Goal: Information Seeking & Learning: Learn about a topic

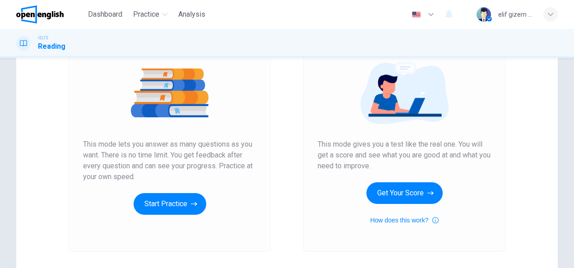
scroll to position [135, 0]
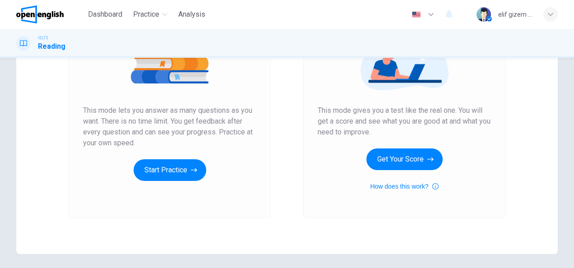
drag, startPoint x: 81, startPoint y: 110, endPoint x: 246, endPoint y: 105, distance: 164.7
click at [246, 105] on span "This mode lets you answer as many questions as you want. There is no time limit…" at bounding box center [169, 126] width 173 height 43
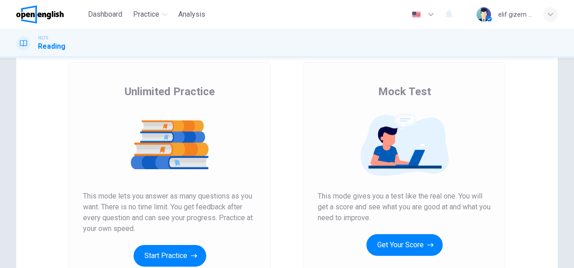
scroll to position [90, 0]
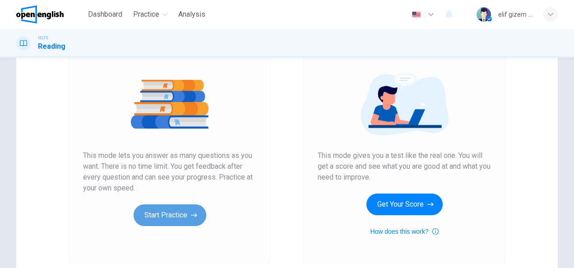
click at [171, 209] on button "Start Practice" at bounding box center [169, 215] width 73 height 22
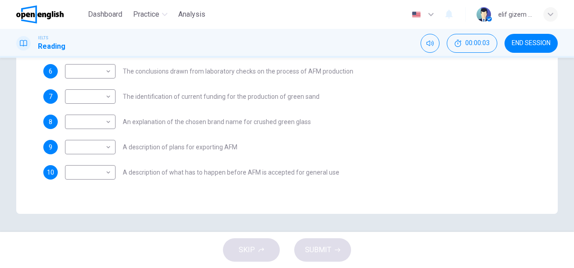
scroll to position [69, 0]
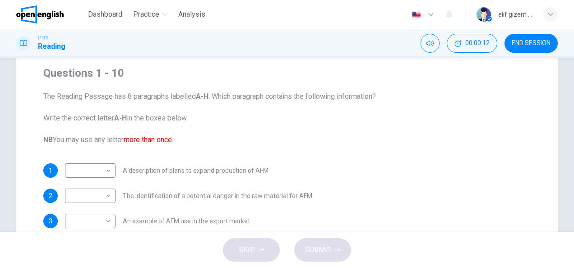
drag, startPoint x: 59, startPoint y: 140, endPoint x: 124, endPoint y: 141, distance: 64.5
click at [124, 141] on span "The Reading Passage has 8 paragraphs labelled A-H . Which paragraph contains th…" at bounding box center [286, 118] width 487 height 54
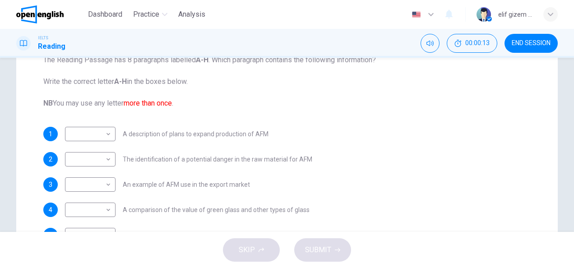
scroll to position [115, 0]
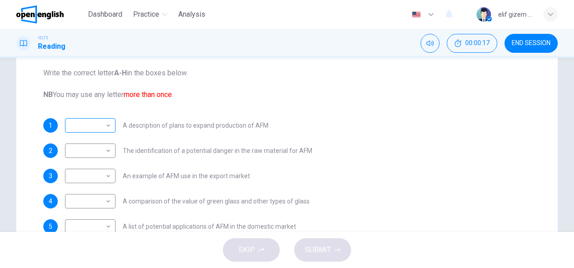
click at [102, 122] on body "This site uses cookies, as explained in our Privacy Policy . If you agree to th…" at bounding box center [287, 134] width 574 height 268
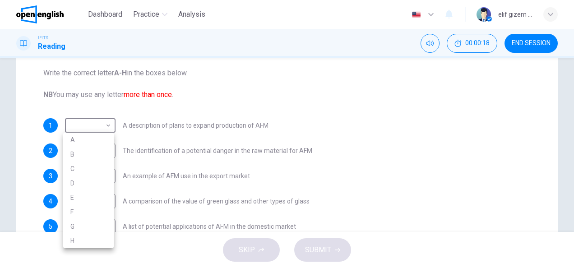
click at [237, 104] on div at bounding box center [287, 134] width 574 height 268
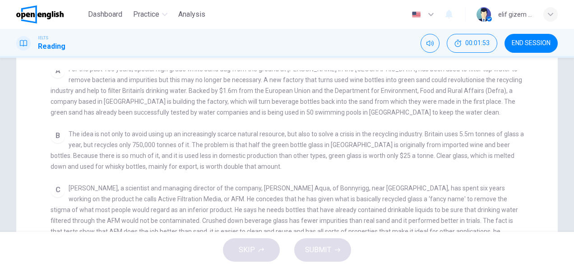
scroll to position [225, 0]
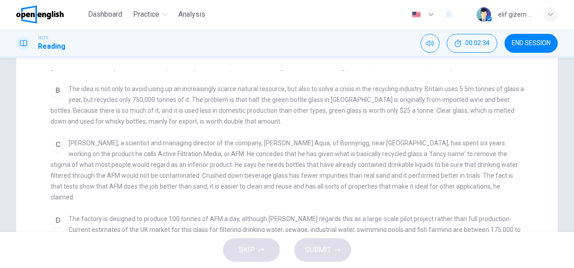
drag, startPoint x: 229, startPoint y: 189, endPoint x: 228, endPoint y: 197, distance: 8.6
click at [229, 197] on div "CLICK TO ZOOM Click to Zoom A For the past 100 years, special high grade white …" at bounding box center [293, 231] width 485 height 323
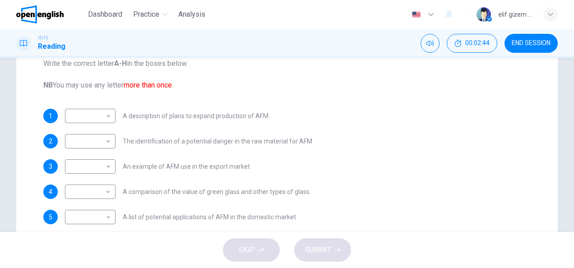
scroll to position [135, 0]
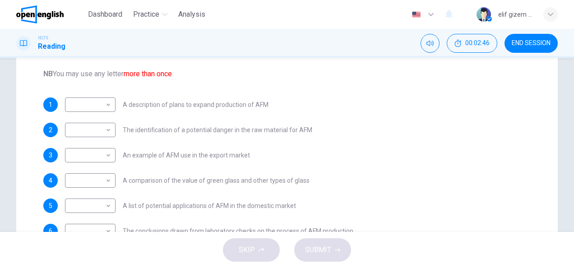
drag, startPoint x: 124, startPoint y: 105, endPoint x: 190, endPoint y: 105, distance: 65.8
click at [190, 105] on span "A description of plans to expand production of AFM" at bounding box center [196, 104] width 146 height 6
drag, startPoint x: 193, startPoint y: 105, endPoint x: 270, endPoint y: 105, distance: 77.6
click at [270, 105] on div "1 ​ ​ A description of plans to expand production of AFM" at bounding box center [286, 104] width 487 height 14
drag, startPoint x: 156, startPoint y: 105, endPoint x: 271, endPoint y: 104, distance: 115.5
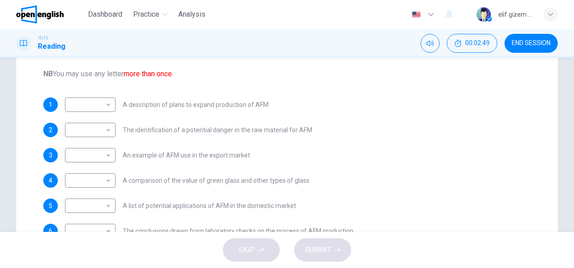
click at [271, 104] on div "1 ​ ​ A description of plans to expand production of AFM" at bounding box center [286, 104] width 487 height 14
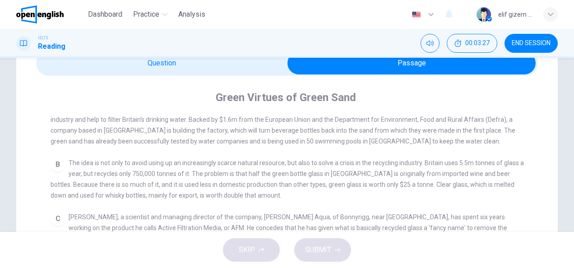
scroll to position [180, 0]
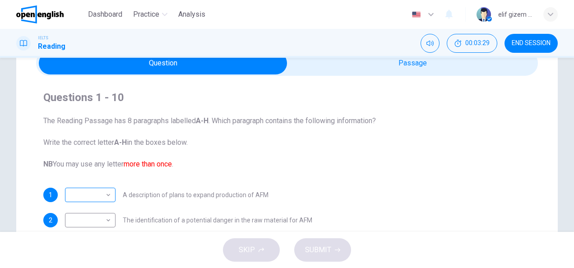
click at [96, 200] on body "This site uses cookies, as explained in our Privacy Policy . If you agree to th…" at bounding box center [287, 134] width 574 height 268
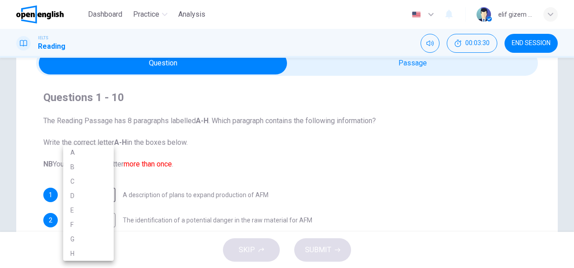
click at [91, 189] on li "D" at bounding box center [88, 196] width 51 height 14
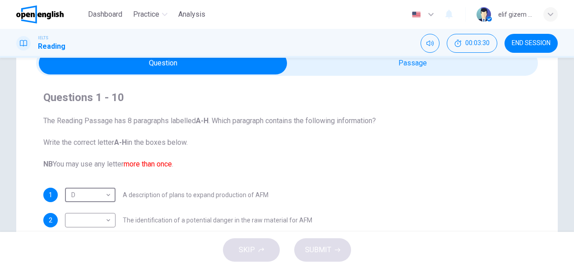
click at [91, 189] on body "This site uses cookies, as explained in our Privacy Policy . If you agree to th…" at bounding box center [287, 134] width 574 height 268
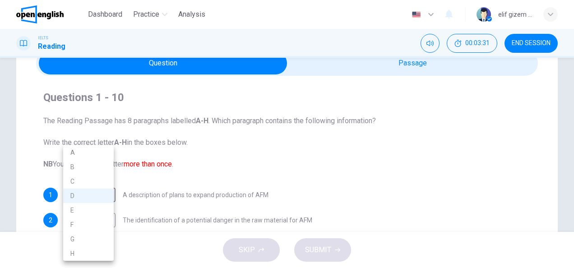
click at [89, 180] on li "C" at bounding box center [88, 181] width 51 height 14
type input "*"
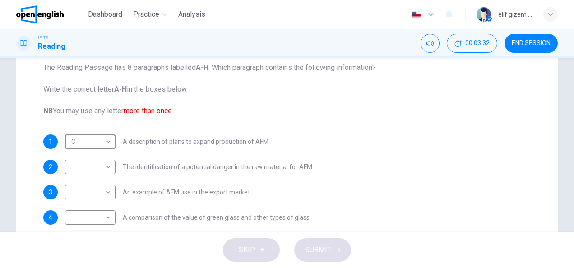
scroll to position [135, 0]
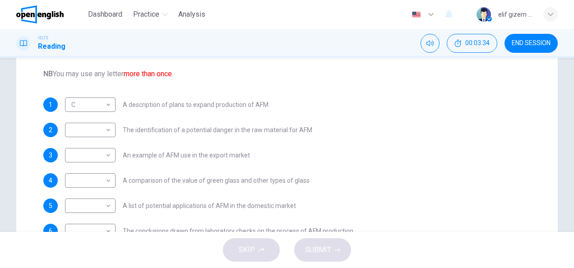
drag, startPoint x: 128, startPoint y: 129, endPoint x: 294, endPoint y: 130, distance: 165.5
click at [294, 130] on span "The identification of a potential danger in the raw material for AFM" at bounding box center [217, 130] width 189 height 6
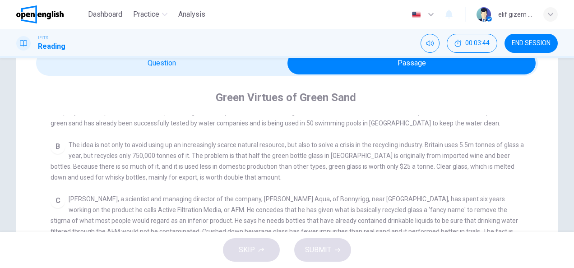
scroll to position [225, 0]
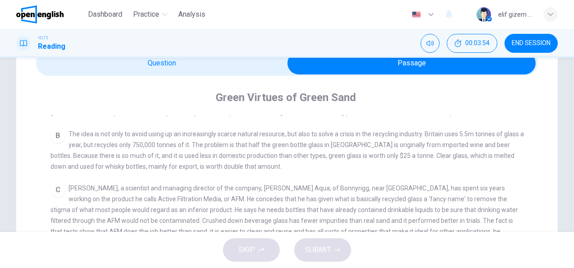
drag, startPoint x: 198, startPoint y: 147, endPoint x: 483, endPoint y: 154, distance: 284.7
click at [493, 152] on div "B The idea is not only to avoid using up an increasingly scarce natural resourc…" at bounding box center [287, 150] width 473 height 43
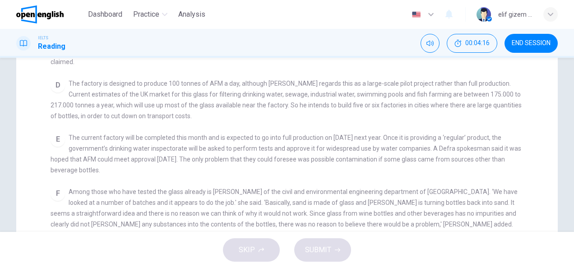
scroll to position [180, 0]
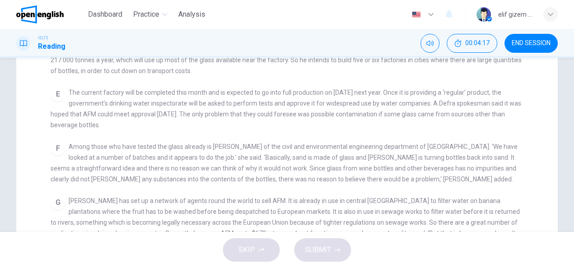
drag, startPoint x: 88, startPoint y: 107, endPoint x: 226, endPoint y: 109, distance: 138.0
click at [226, 109] on span "The current factory will be completed this month and is expected to go into ful…" at bounding box center [286, 109] width 470 height 40
drag, startPoint x: 263, startPoint y: 110, endPoint x: 509, endPoint y: 108, distance: 245.8
click at [509, 108] on span "The current factory will be completed this month and is expected to go into ful…" at bounding box center [286, 109] width 470 height 40
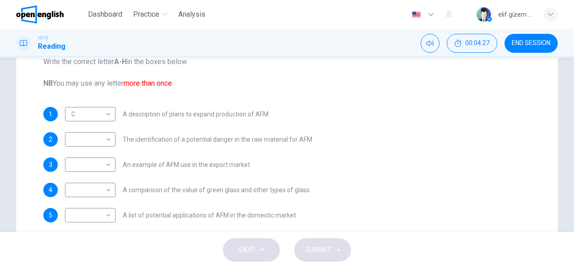
scroll to position [135, 0]
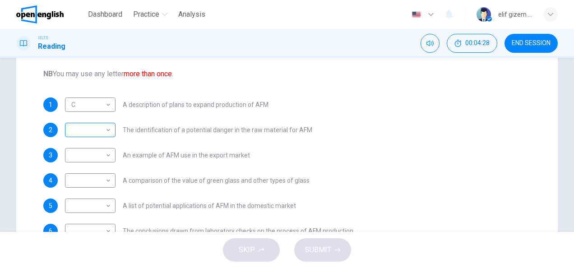
click at [98, 134] on body "This site uses cookies, as explained in our Privacy Policy . If you agree to th…" at bounding box center [287, 134] width 574 height 268
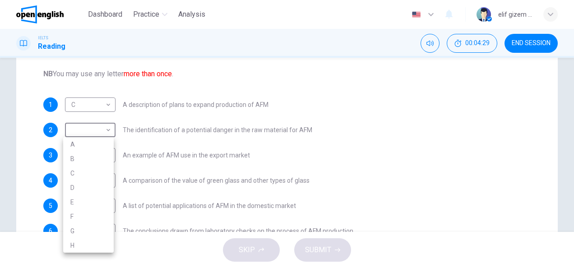
click at [82, 201] on li "E" at bounding box center [88, 202] width 51 height 14
type input "*"
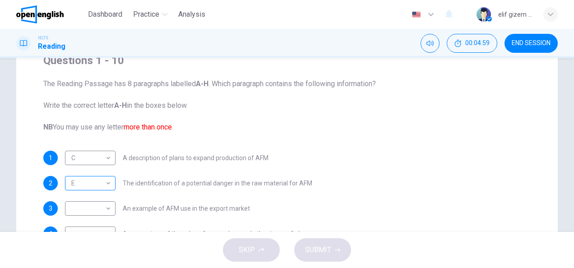
scroll to position [90, 0]
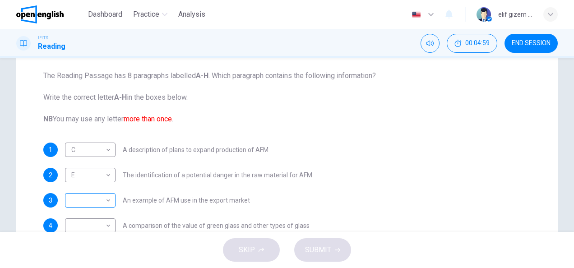
click at [78, 202] on body "This site uses cookies, as explained in our Privacy Policy . If you agree to th…" at bounding box center [287, 134] width 574 height 268
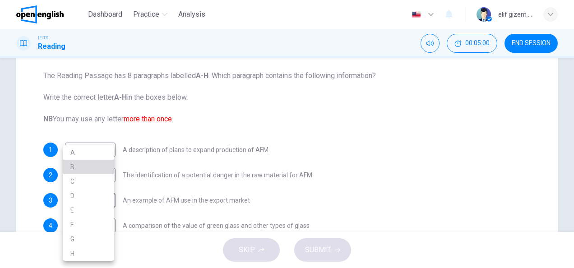
click at [85, 170] on li "B" at bounding box center [88, 167] width 51 height 14
type input "*"
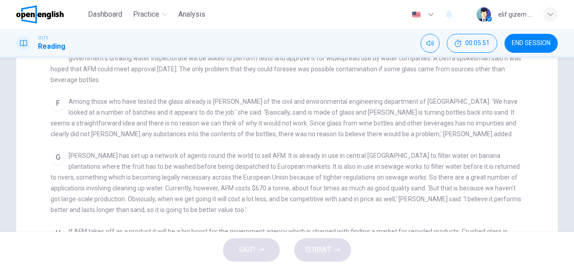
scroll to position [271, 0]
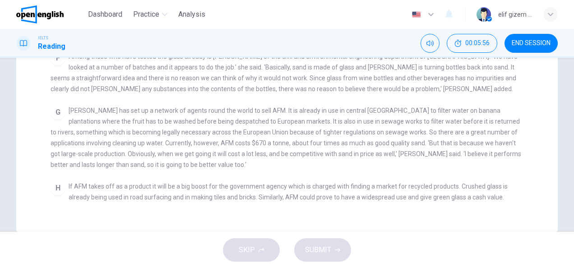
drag, startPoint x: 196, startPoint y: 120, endPoint x: 292, endPoint y: 120, distance: 96.1
click at [292, 120] on span "[PERSON_NAME] has set up a network of agents round the world to sell AFM. It is…" at bounding box center [286, 137] width 470 height 61
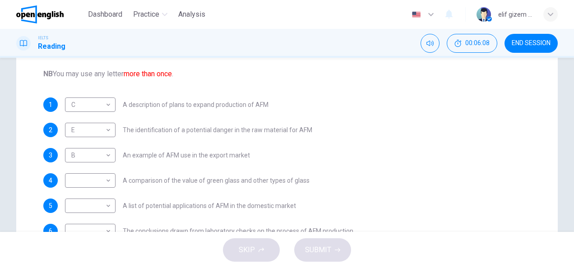
scroll to position [180, 0]
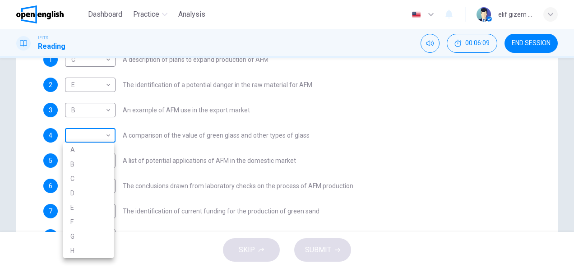
click at [104, 135] on body "This site uses cookies, as explained in our Privacy Policy . If you agree to th…" at bounding box center [287, 134] width 574 height 268
click at [92, 151] on li "A" at bounding box center [88, 150] width 51 height 14
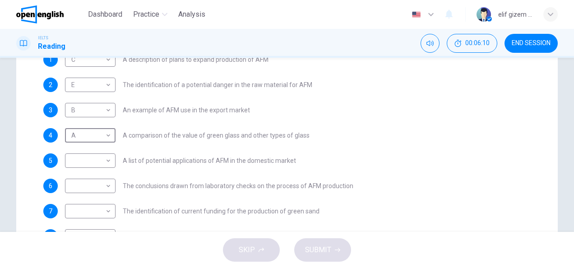
type input "*"
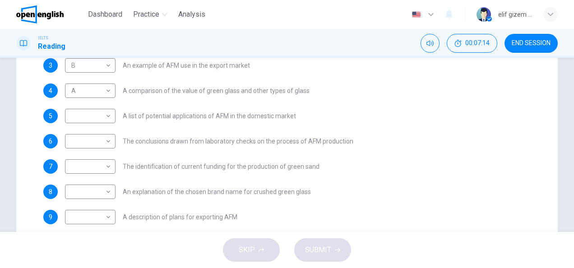
scroll to position [225, 0]
drag, startPoint x: 129, startPoint y: 115, endPoint x: 271, endPoint y: 114, distance: 142.1
click at [271, 114] on span "A list of potential applications of AFM in the domestic market" at bounding box center [209, 115] width 173 height 6
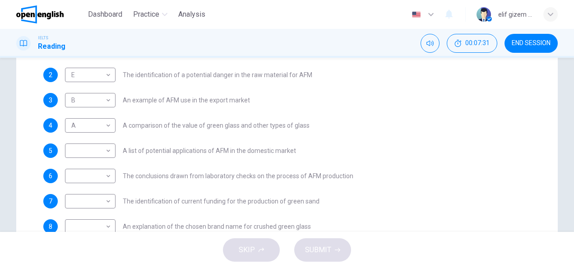
scroll to position [180, 0]
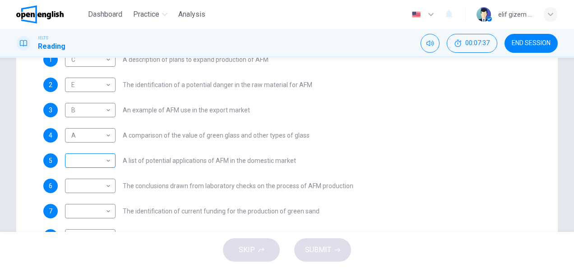
click at [104, 161] on body "This site uses cookies, as explained in our Privacy Policy . If you agree to th…" at bounding box center [287, 134] width 574 height 268
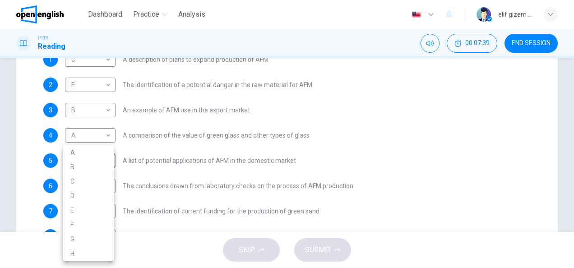
click at [94, 237] on li "G" at bounding box center [88, 239] width 51 height 14
type input "*"
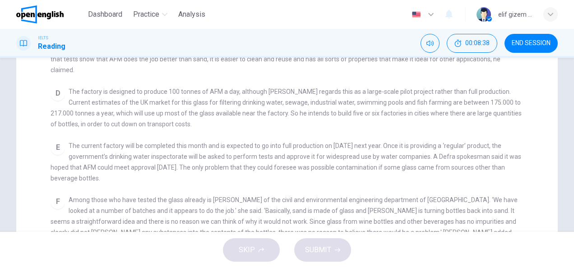
scroll to position [271, 0]
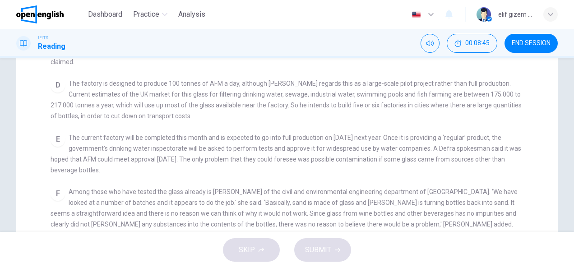
drag, startPoint x: 118, startPoint y: 87, endPoint x: 324, endPoint y: 89, distance: 205.7
click at [324, 89] on span "The factory is designed to produce 100 tonnes of AFM a day, although [PERSON_NA…" at bounding box center [286, 100] width 471 height 40
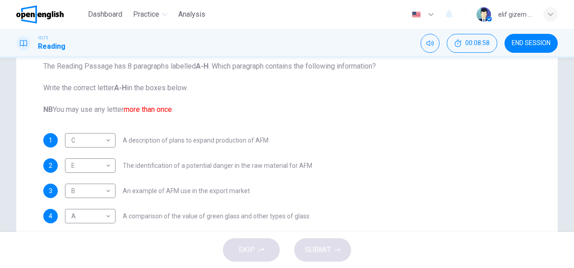
scroll to position [180, 0]
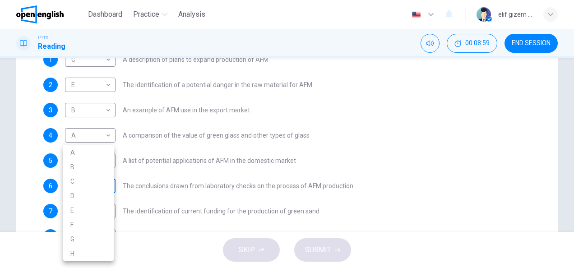
click at [86, 187] on body "This site uses cookies, as explained in our Privacy Policy . If you agree to th…" at bounding box center [287, 134] width 574 height 268
drag, startPoint x: 87, startPoint y: 224, endPoint x: 106, endPoint y: 210, distance: 23.6
click at [87, 223] on li "F" at bounding box center [88, 224] width 51 height 14
type input "*"
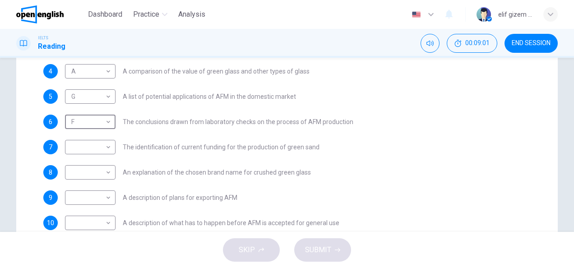
scroll to position [271, 0]
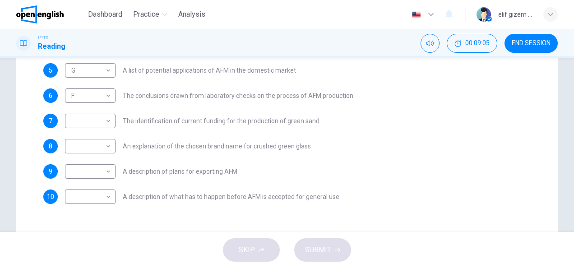
drag, startPoint x: 130, startPoint y: 121, endPoint x: 283, endPoint y: 119, distance: 152.9
click at [283, 119] on span "The identification of current funding for the production of green sand" at bounding box center [221, 121] width 197 height 6
drag, startPoint x: 143, startPoint y: 121, endPoint x: 185, endPoint y: 119, distance: 41.6
click at [185, 119] on span "The identification of current funding for the production of green sand" at bounding box center [221, 121] width 197 height 6
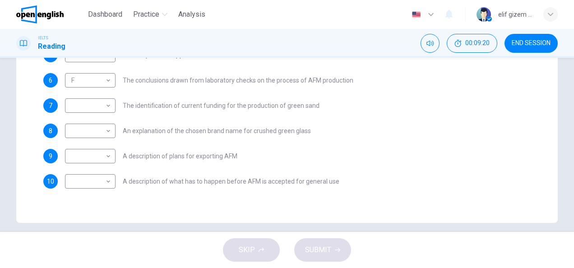
scroll to position [290, 0]
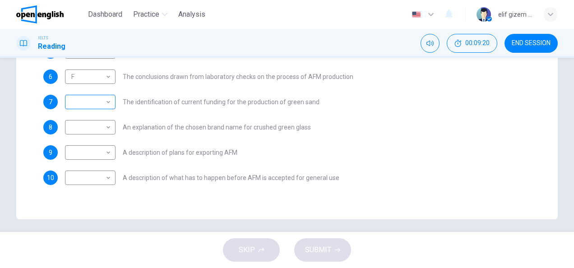
click at [101, 101] on body "This site uses cookies, as explained in our Privacy Policy . If you agree to th…" at bounding box center [287, 134] width 574 height 268
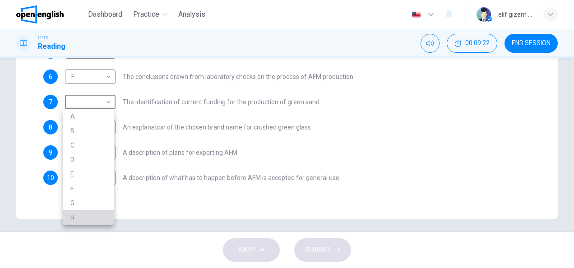
click at [90, 214] on li "H" at bounding box center [88, 217] width 51 height 14
type input "*"
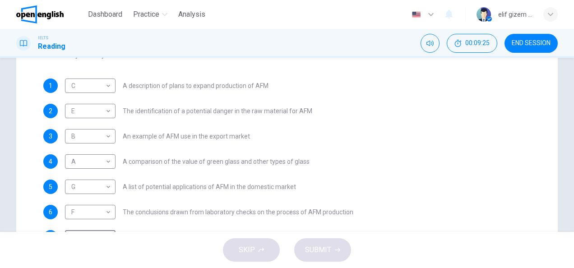
scroll to position [0, 0]
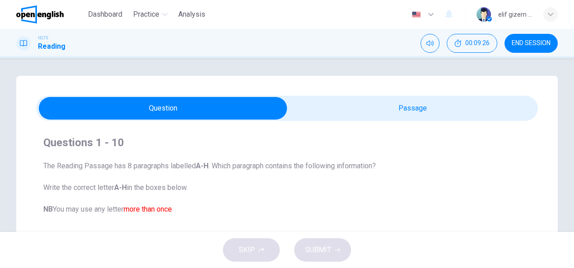
click at [376, 96] on span at bounding box center [287, 108] width 502 height 25
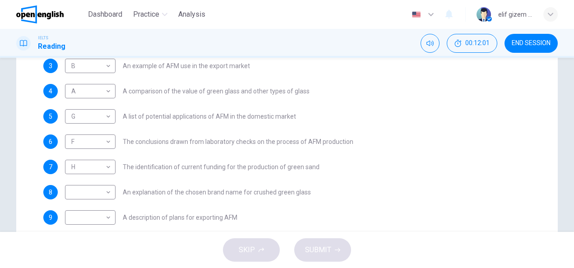
scroll to position [225, 0]
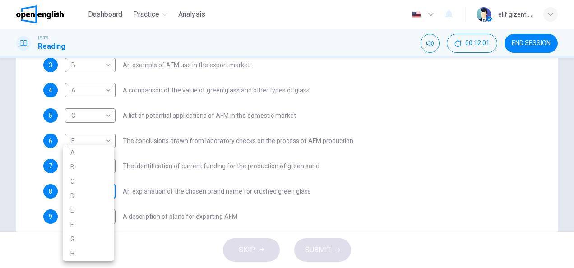
click at [99, 189] on body "This site uses cookies, as explained in our Privacy Policy . If you agree to th…" at bounding box center [287, 134] width 574 height 268
click at [93, 177] on li "C" at bounding box center [88, 181] width 51 height 14
type input "*"
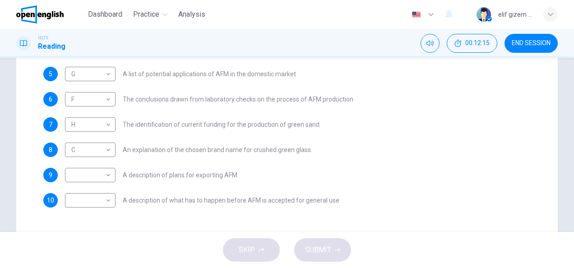
scroll to position [295, 0]
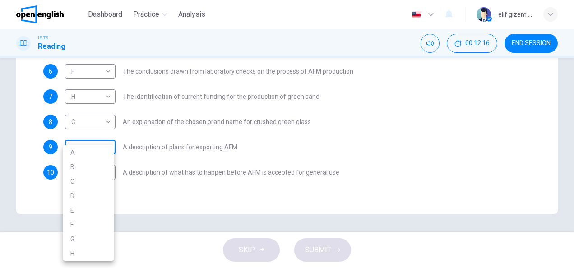
click at [96, 147] on body "This site uses cookies, as explained in our Privacy Policy . If you agree to th…" at bounding box center [287, 134] width 574 height 268
click at [85, 234] on li "G" at bounding box center [88, 239] width 51 height 14
type input "*"
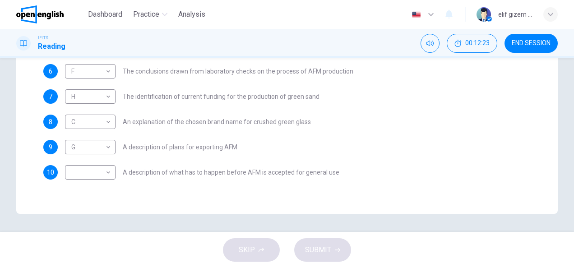
drag, startPoint x: 129, startPoint y: 171, endPoint x: 281, endPoint y: 174, distance: 152.0
click at [281, 174] on span "A description of what has to happen before AFM is accepted for general use" at bounding box center [231, 172] width 216 height 6
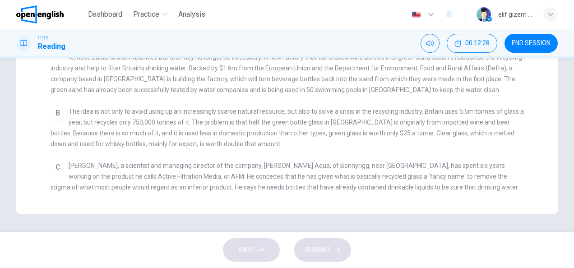
scroll to position [0, 0]
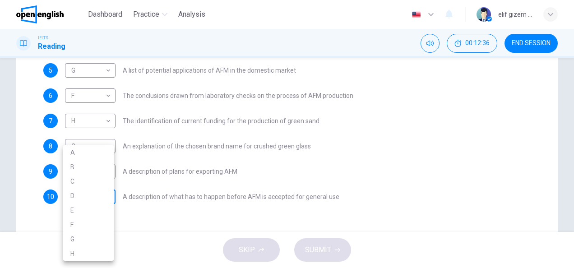
click at [97, 197] on body "This site uses cookies, as explained in our Privacy Policy . If you agree to th…" at bounding box center [287, 134] width 574 height 268
click at [97, 197] on li "D" at bounding box center [88, 196] width 51 height 14
type input "*"
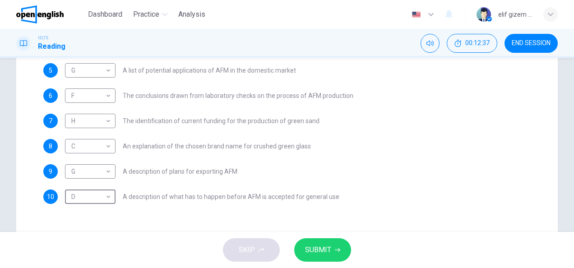
click at [328, 253] on span "SUBMIT" at bounding box center [318, 250] width 26 height 13
